Goal: Check status: Check status

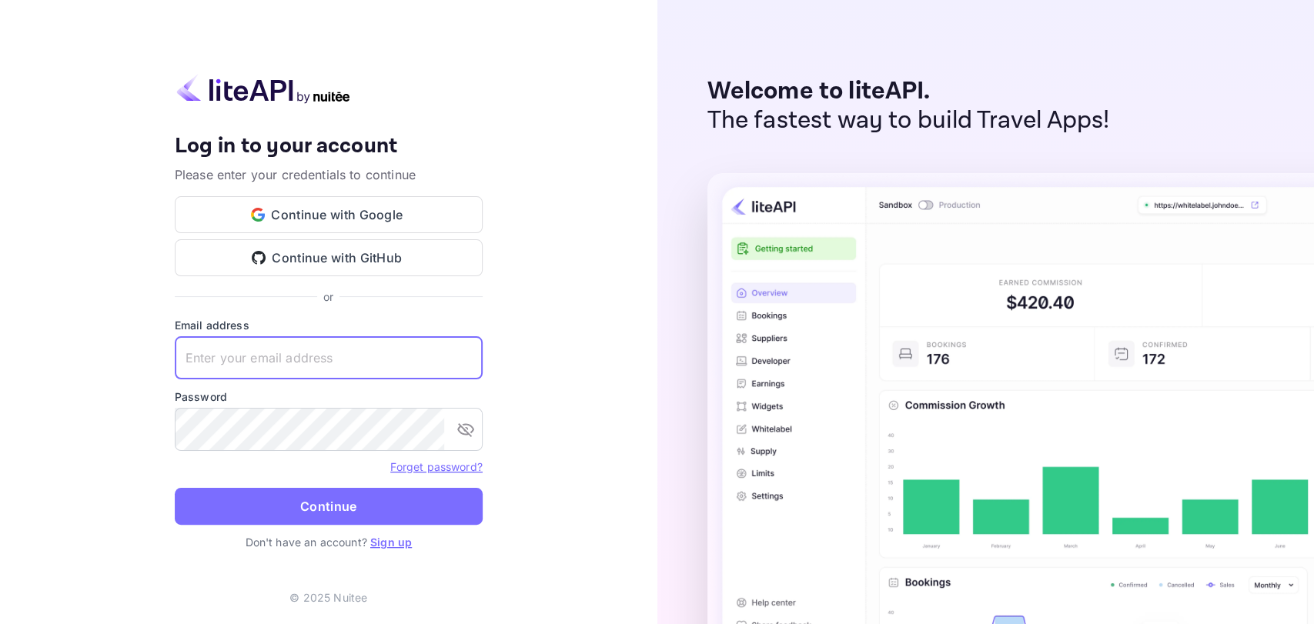
click at [347, 360] on input "text" at bounding box center [329, 357] width 308 height 43
type input "[EMAIL_ADDRESS][DOMAIN_NAME]"
click at [175, 488] on button "Continue" at bounding box center [329, 506] width 308 height 37
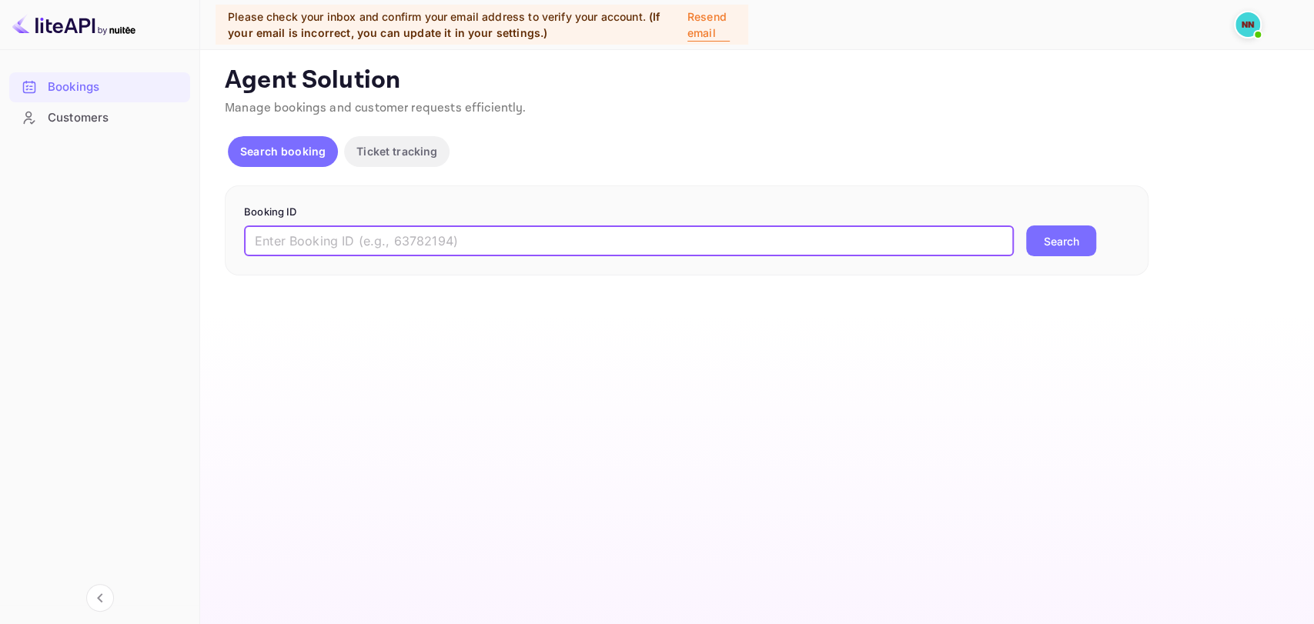
paste input "hXGD3Yoj5"
type input "hXGD3Yoj5"
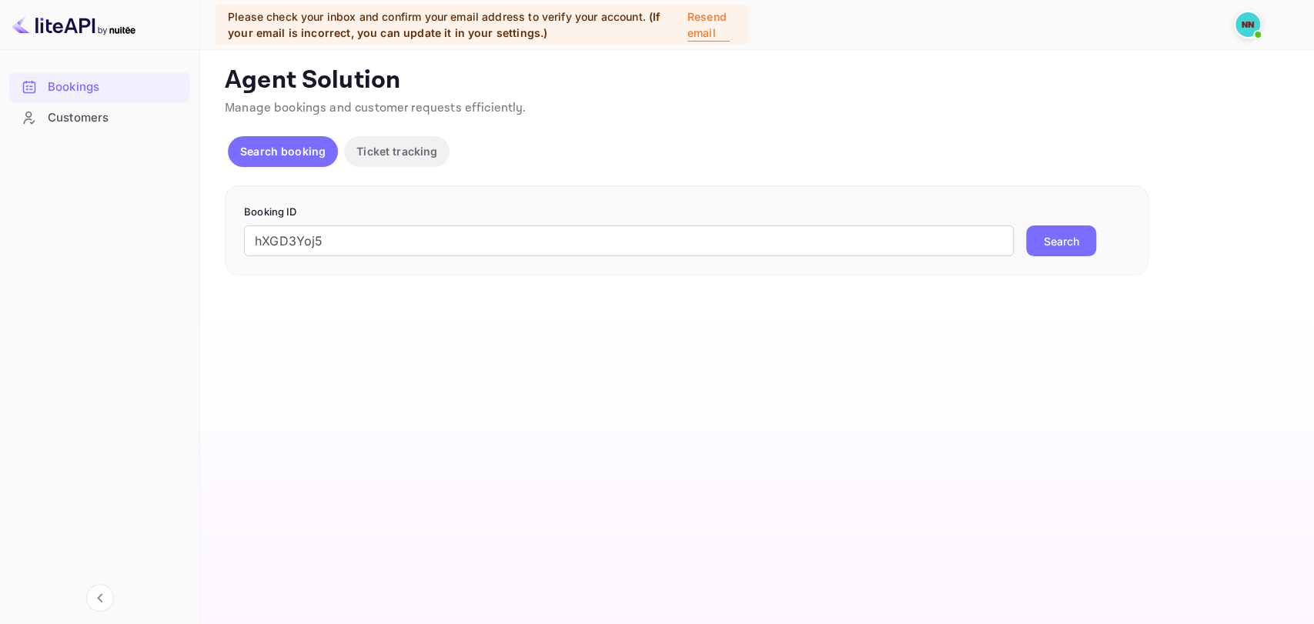
click at [1092, 242] on button "Search" at bounding box center [1061, 241] width 70 height 31
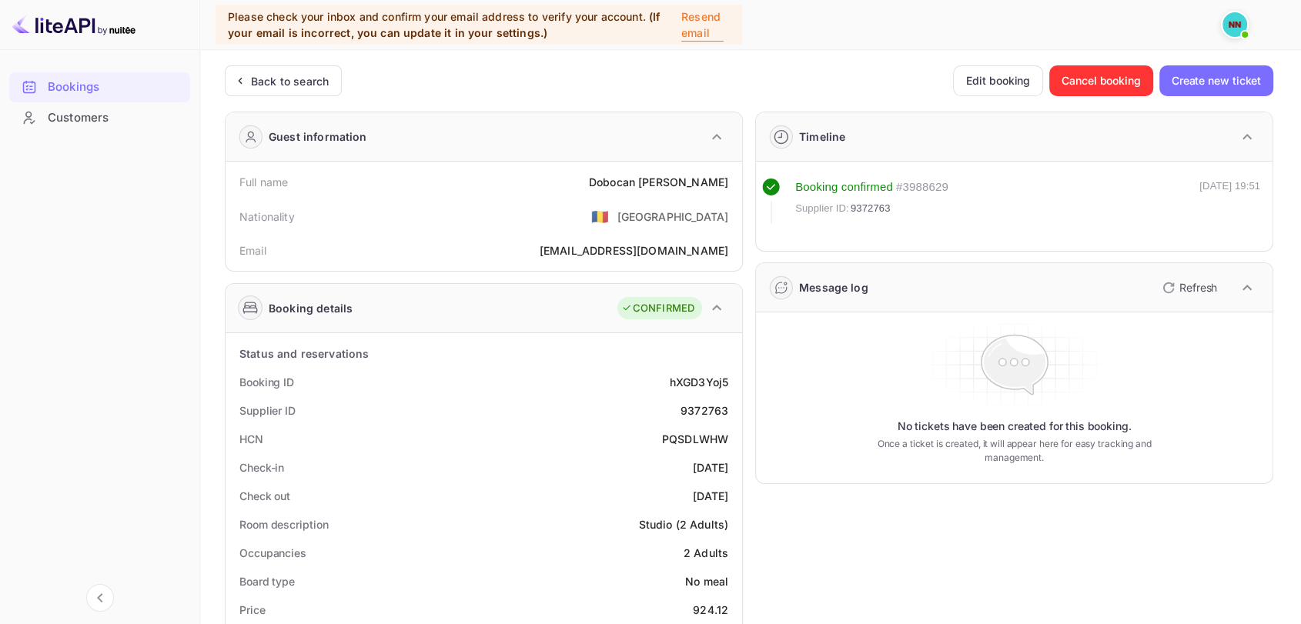
click at [1243, 283] on icon "button" at bounding box center [1247, 288] width 18 height 18
click at [1238, 285] on icon "button" at bounding box center [1247, 288] width 18 height 18
click at [1202, 293] on p "Refresh" at bounding box center [1198, 287] width 38 height 16
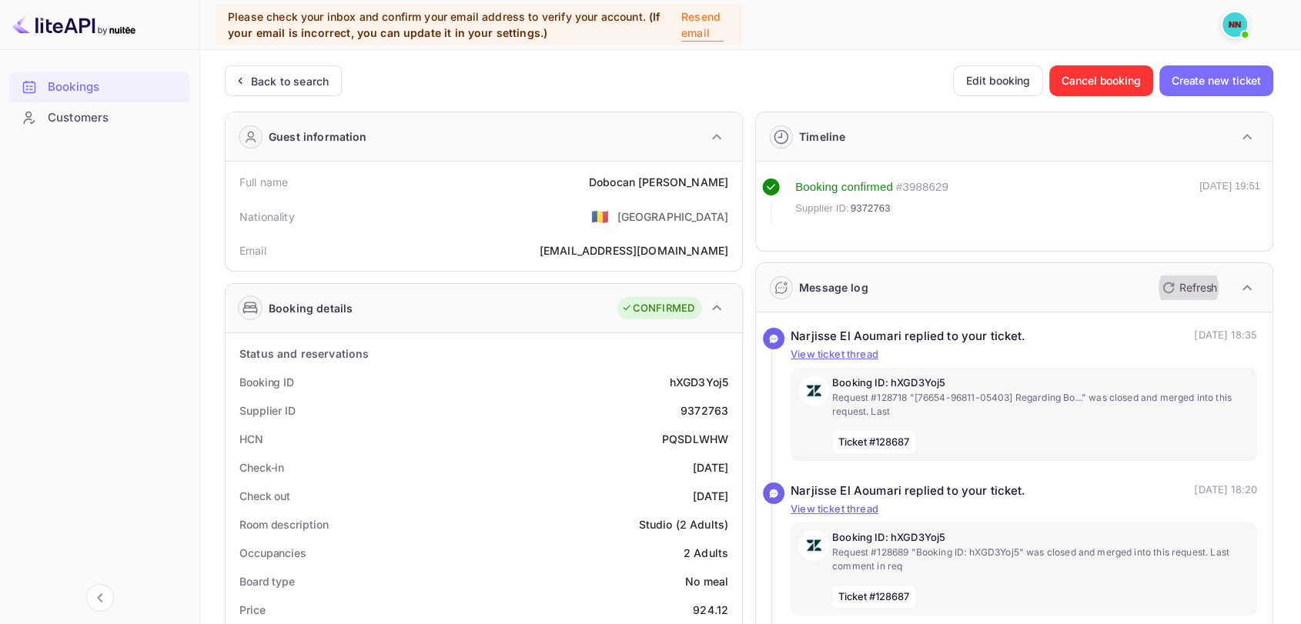
click at [1198, 291] on p "Refresh" at bounding box center [1198, 287] width 38 height 16
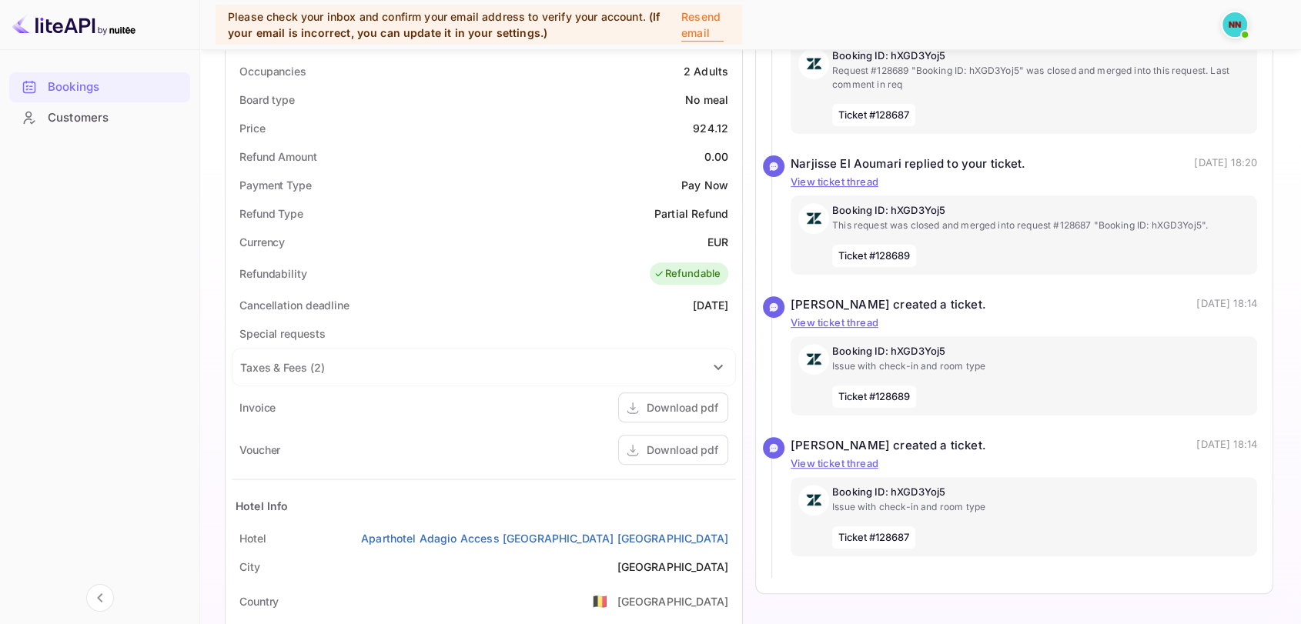
scroll to position [567, 0]
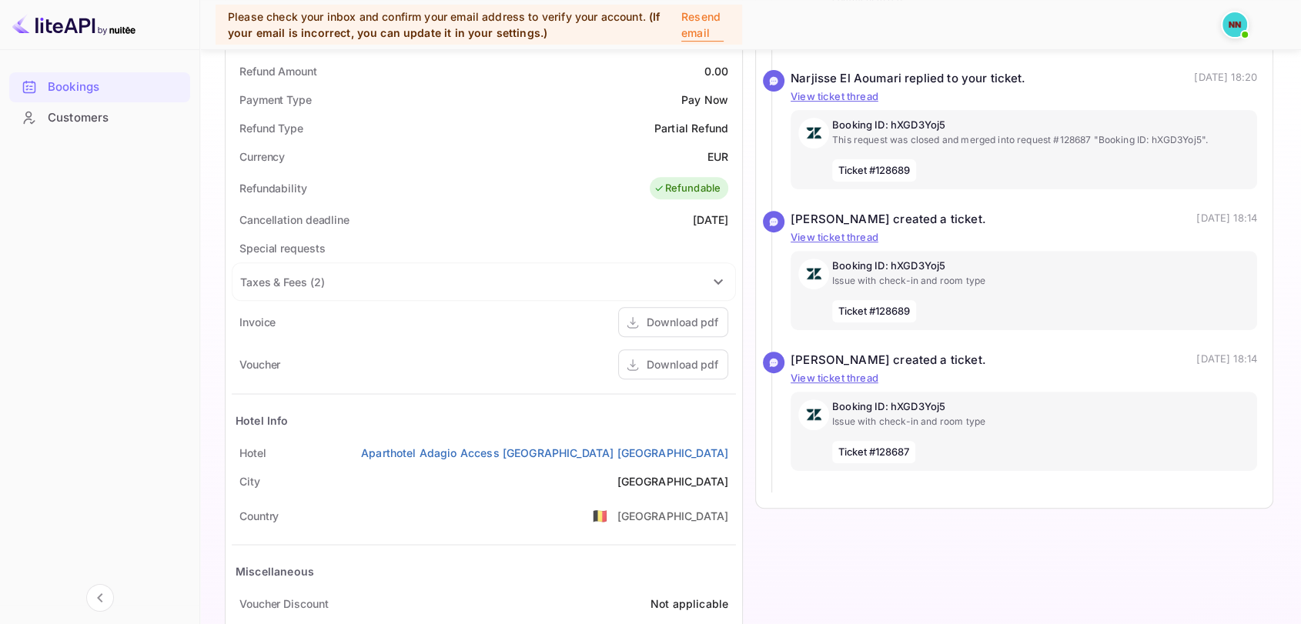
drag, startPoint x: 1034, startPoint y: 340, endPoint x: 1046, endPoint y: 335, distance: 12.7
click at [1043, 337] on div "[PERSON_NAME] created a ticket. (# ) [DATE] 18:14 Occupancies changed from : Vi…" at bounding box center [1014, 281] width 486 height 141
click at [53, 272] on div "Bookings Customers" at bounding box center [99, 334] width 199 height 538
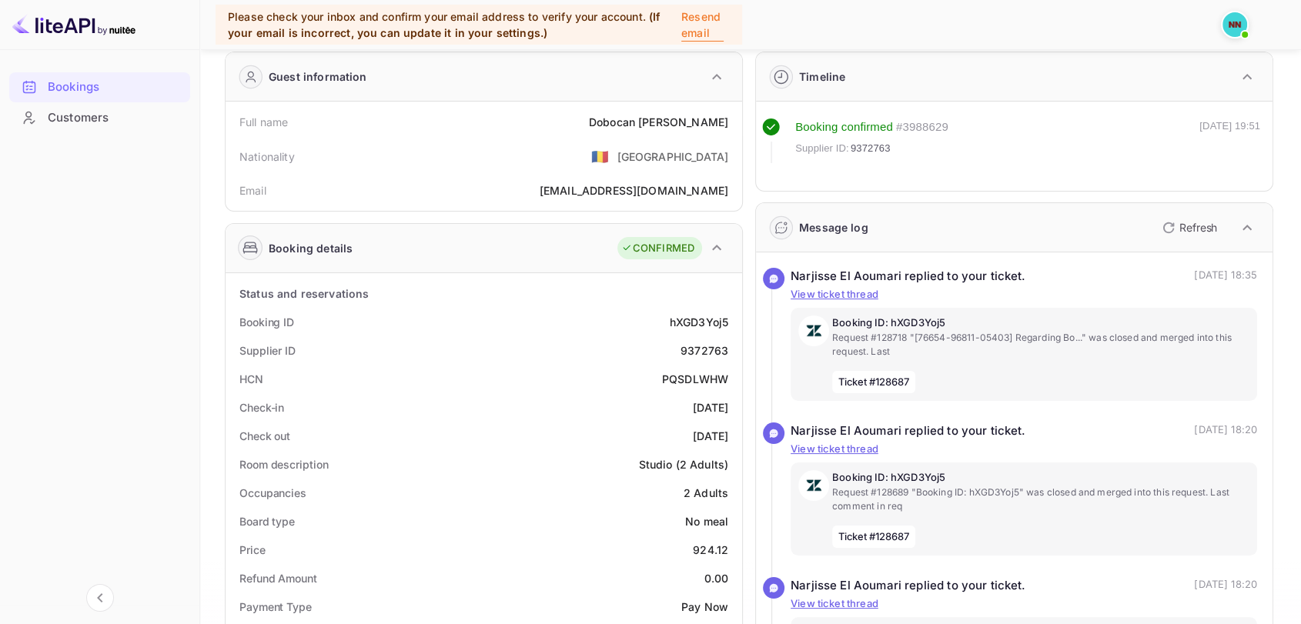
scroll to position [0, 0]
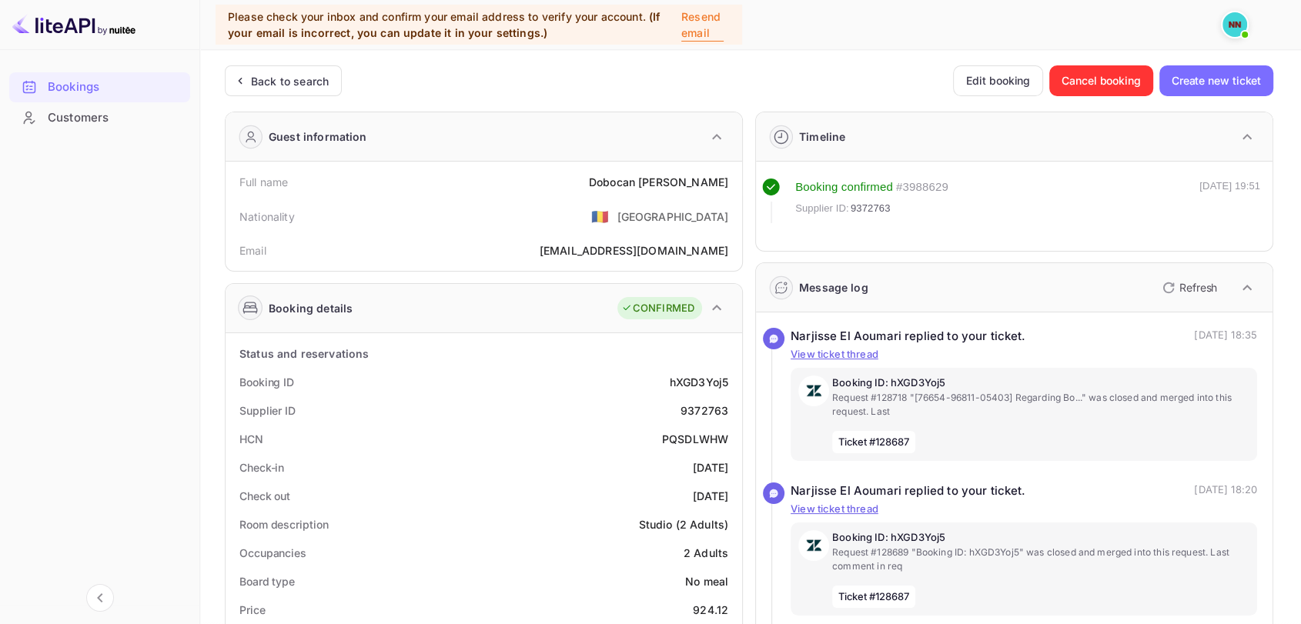
click at [272, 77] on div "Back to search" at bounding box center [290, 81] width 78 height 16
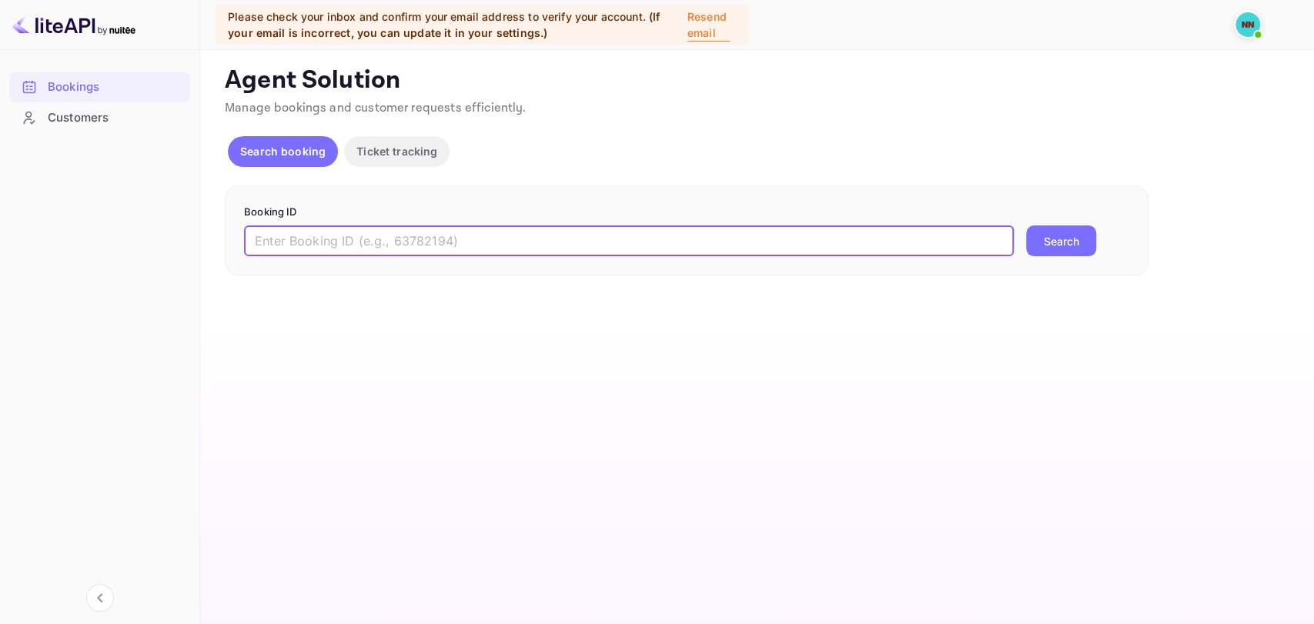
click at [342, 239] on input "text" at bounding box center [629, 241] width 770 height 31
paste input "9683738"
type input "9683738"
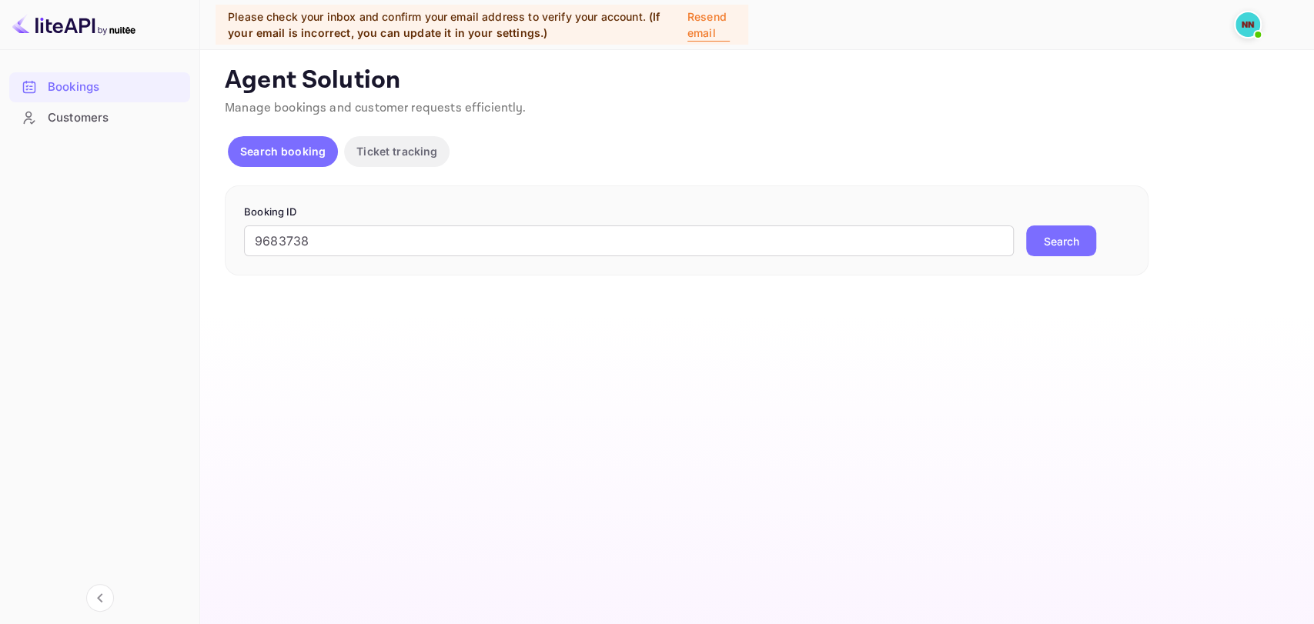
click at [1088, 242] on button "Search" at bounding box center [1061, 241] width 70 height 31
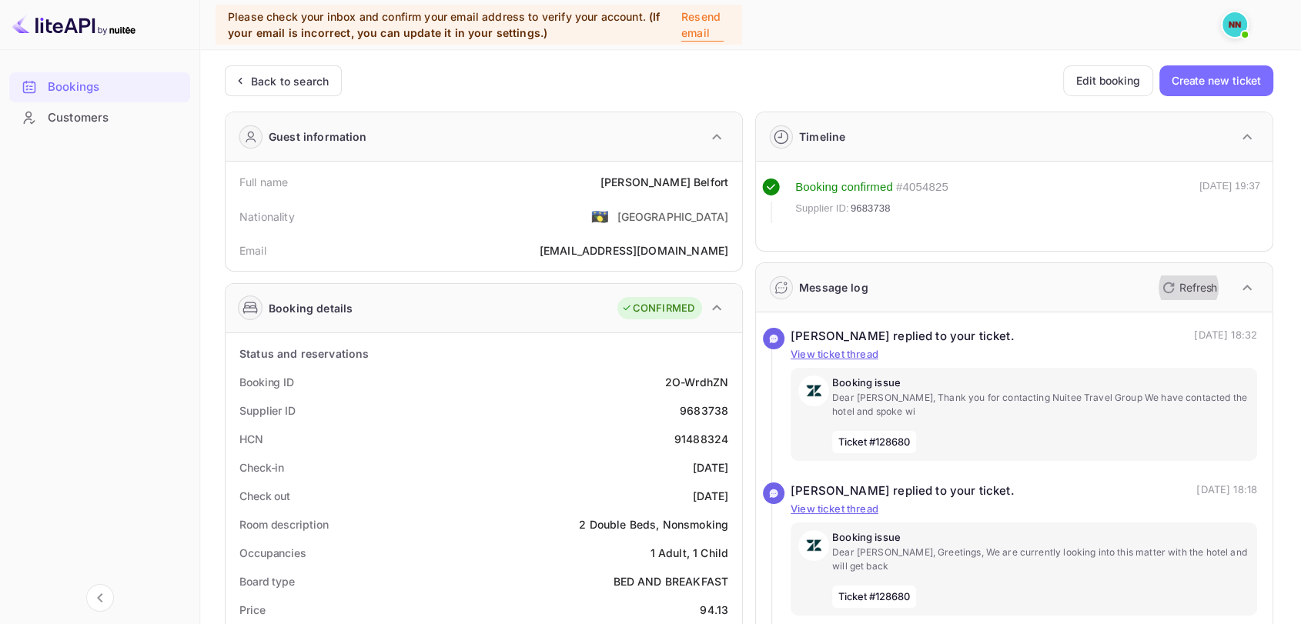
click at [1216, 288] on p "Refresh" at bounding box center [1198, 287] width 38 height 16
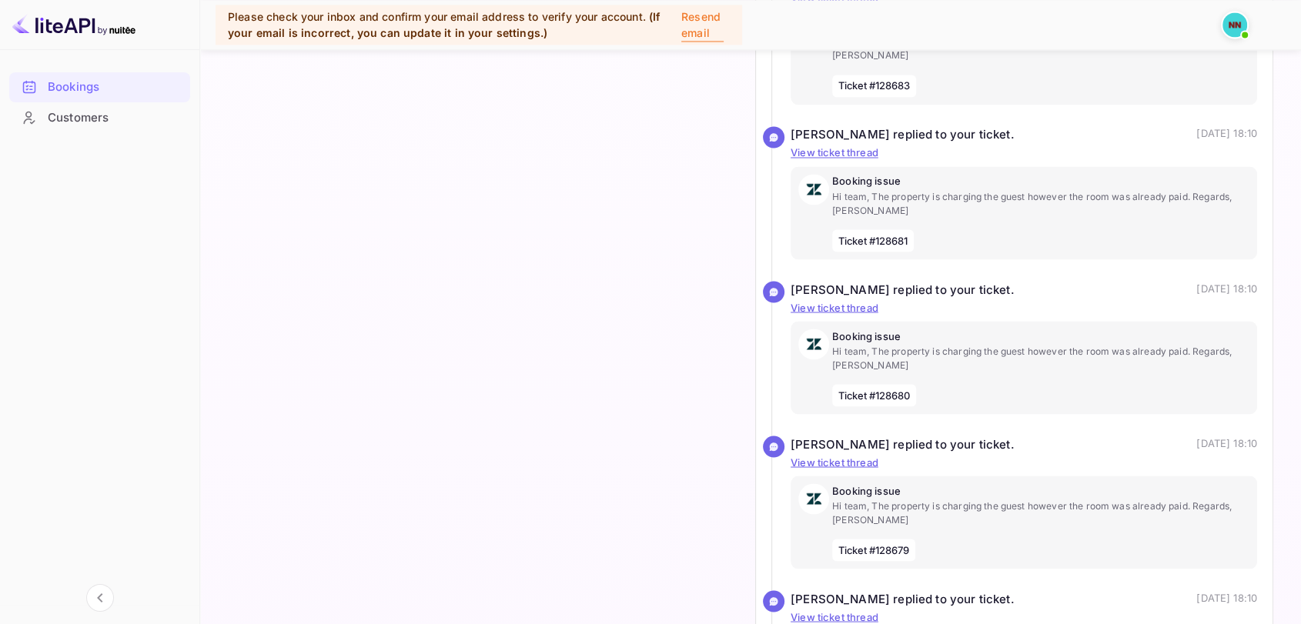
scroll to position [3356, 0]
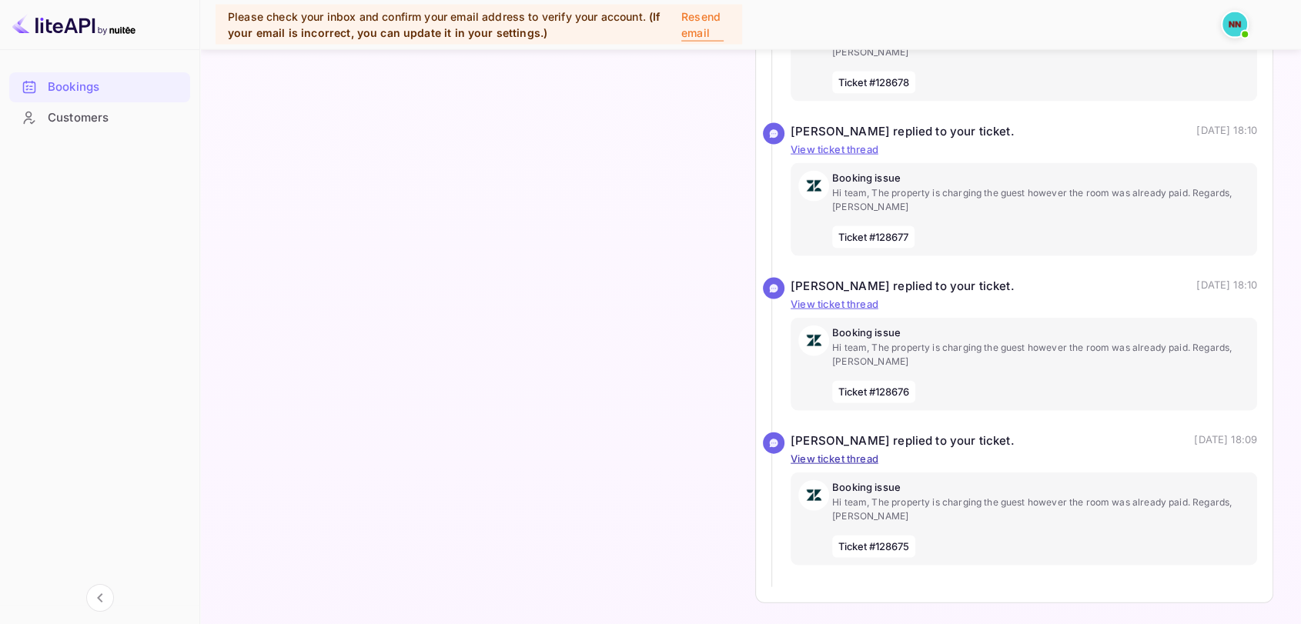
click at [865, 452] on p "View ticket thread" at bounding box center [1023, 459] width 466 height 15
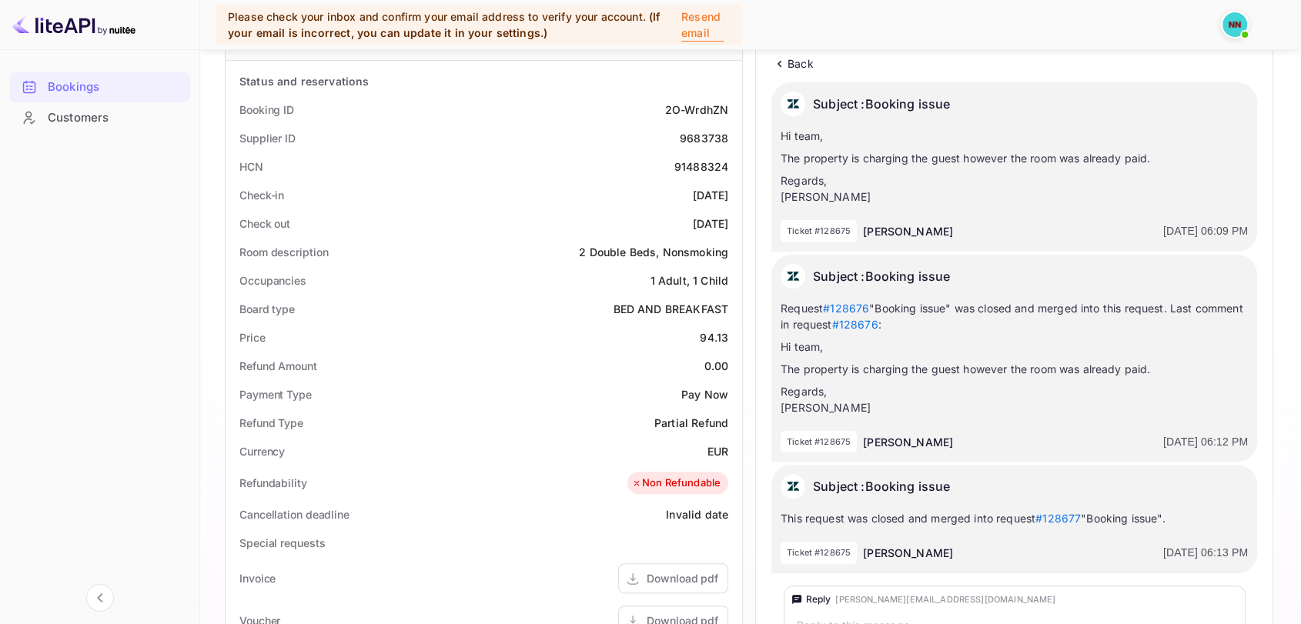
scroll to position [187, 0]
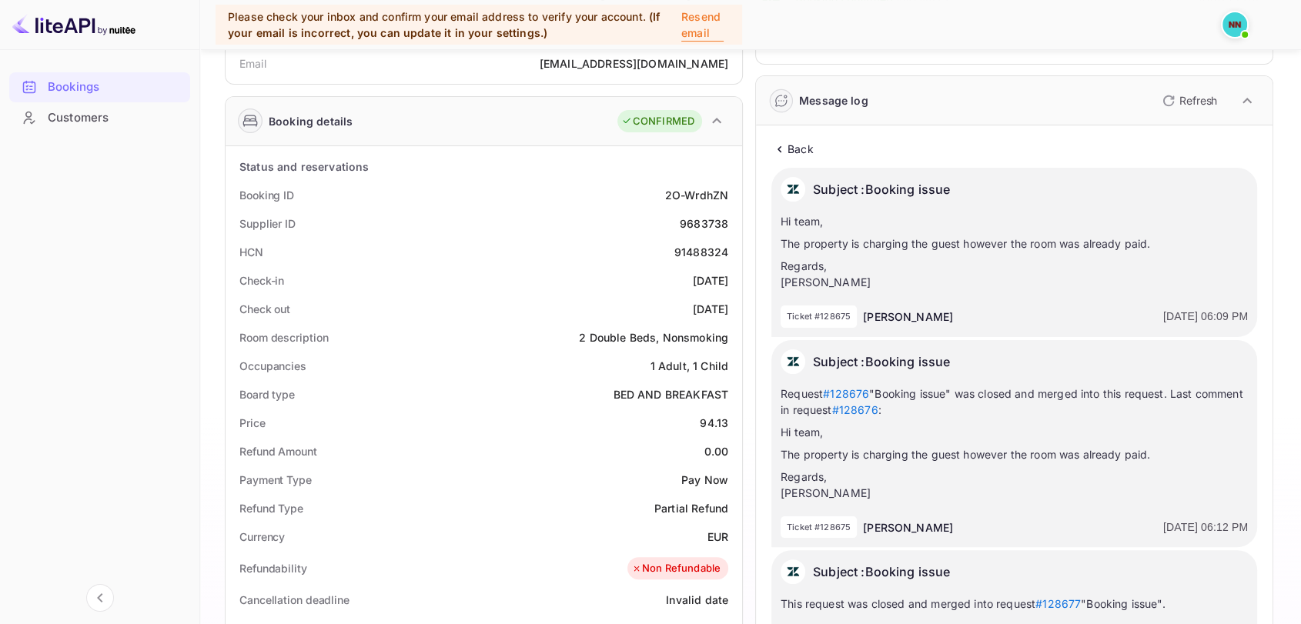
click at [790, 153] on p "Back" at bounding box center [800, 149] width 26 height 16
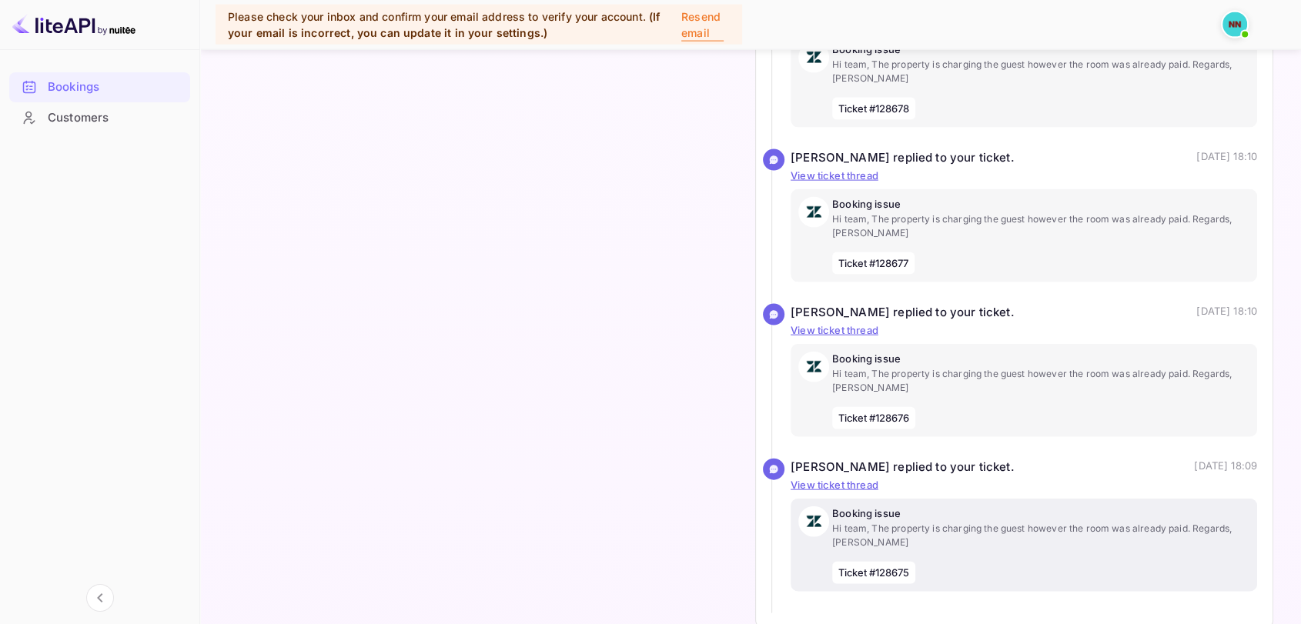
scroll to position [3356, 0]
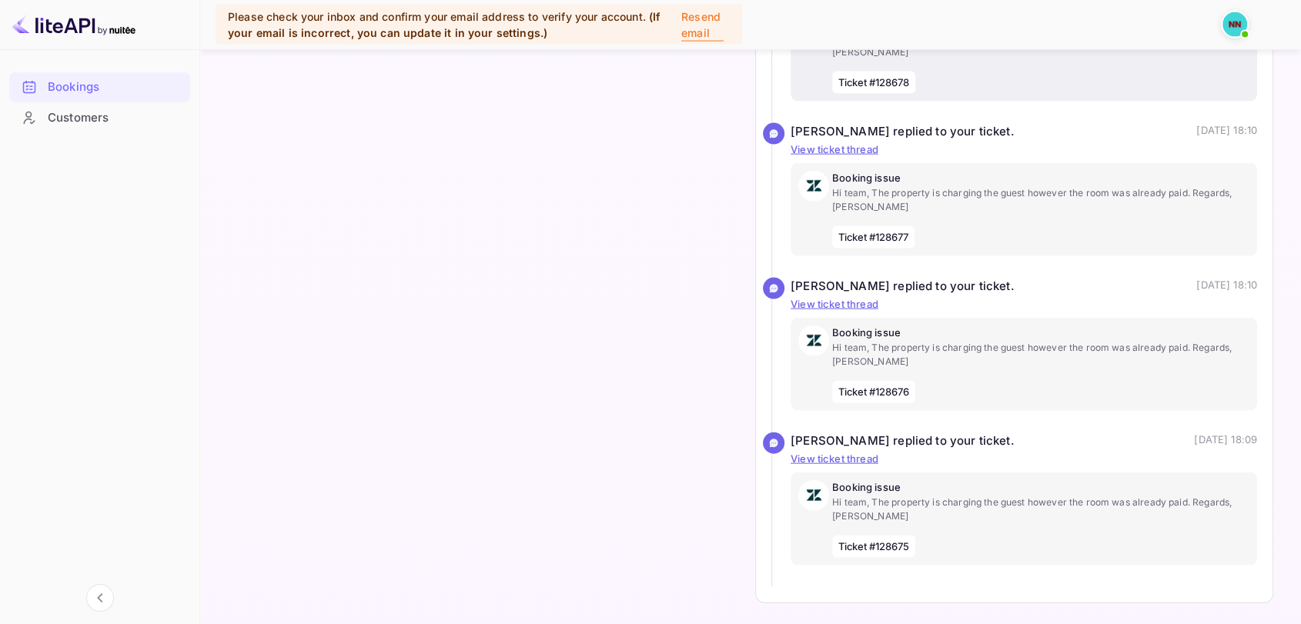
click at [1084, 75] on div "Booking issue Hi team, The property is charging the guest however the room was …" at bounding box center [1040, 55] width 417 height 78
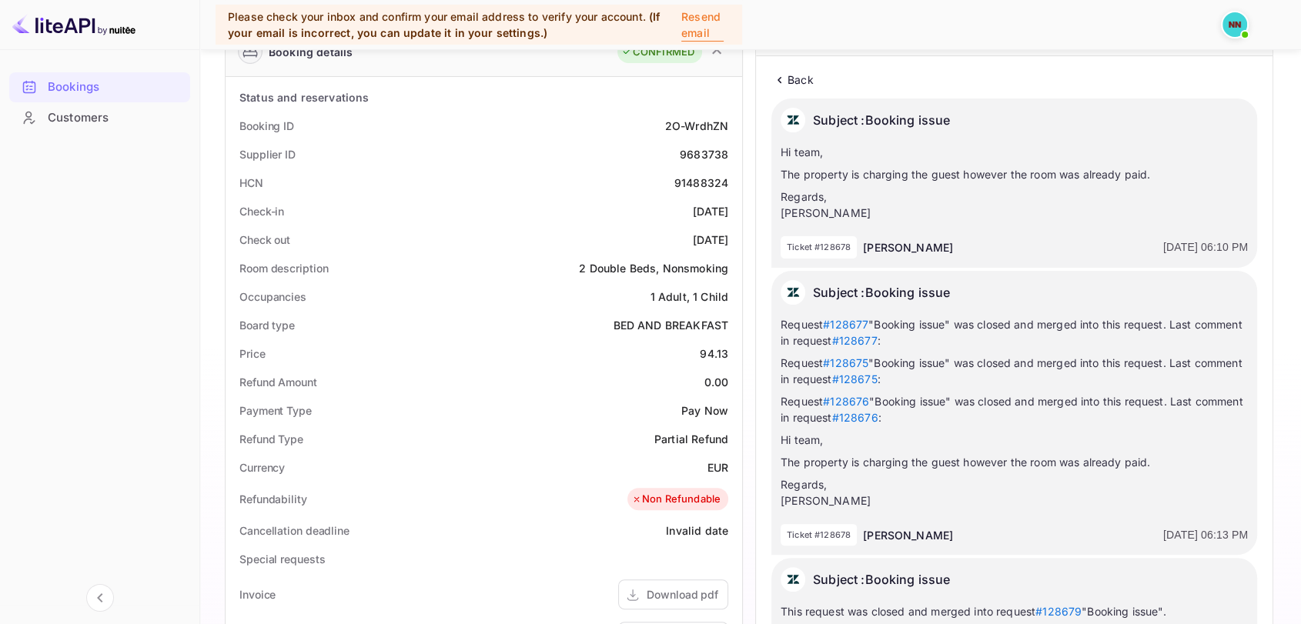
scroll to position [171, 0]
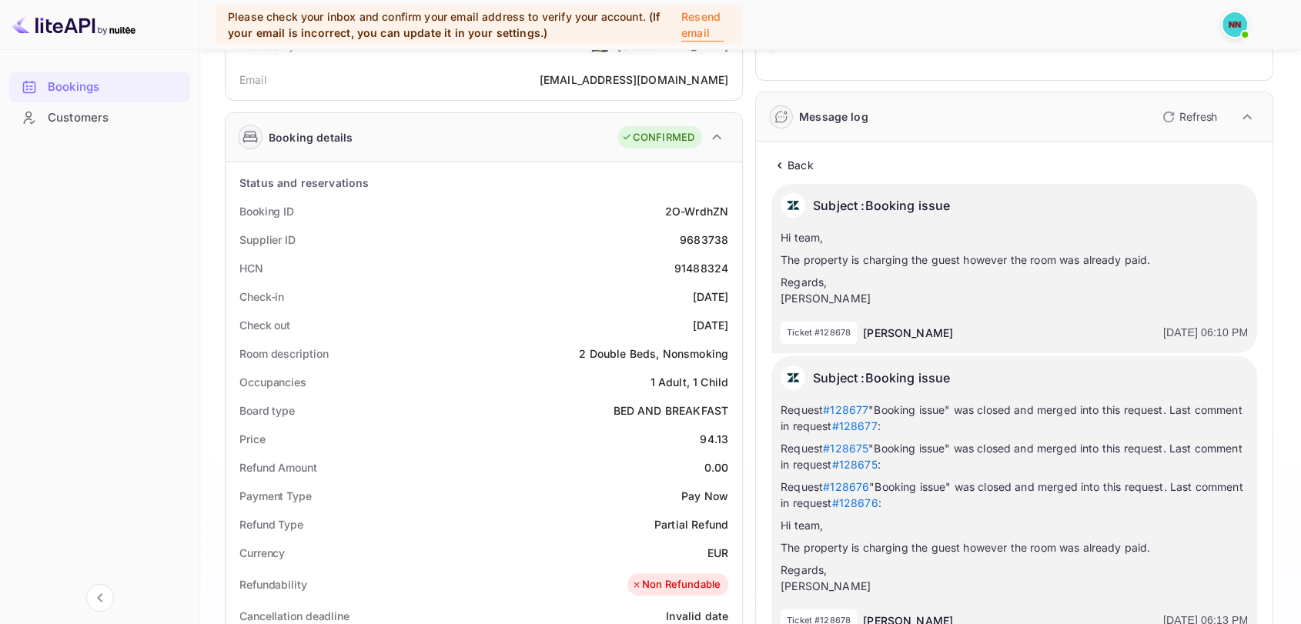
click at [782, 162] on icon at bounding box center [779, 165] width 16 height 15
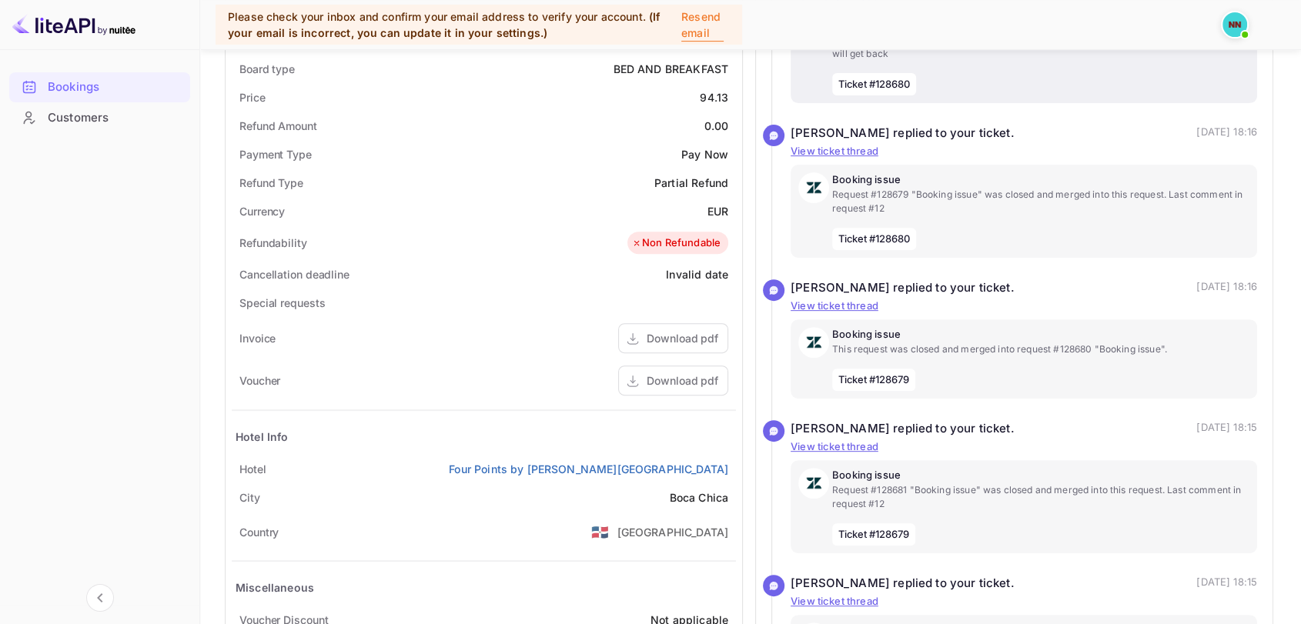
scroll to position [85, 0]
